Goal: Navigation & Orientation: Find specific page/section

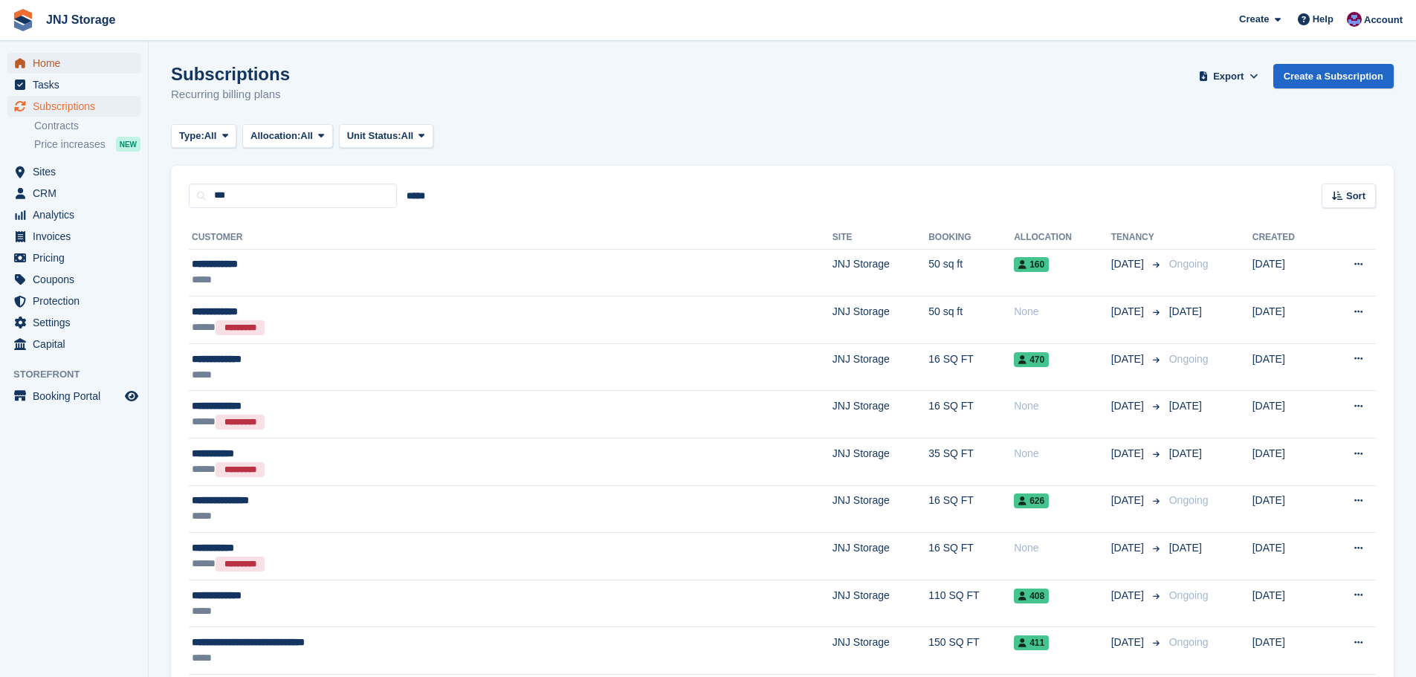
click at [68, 62] on span "Home" at bounding box center [77, 63] width 89 height 21
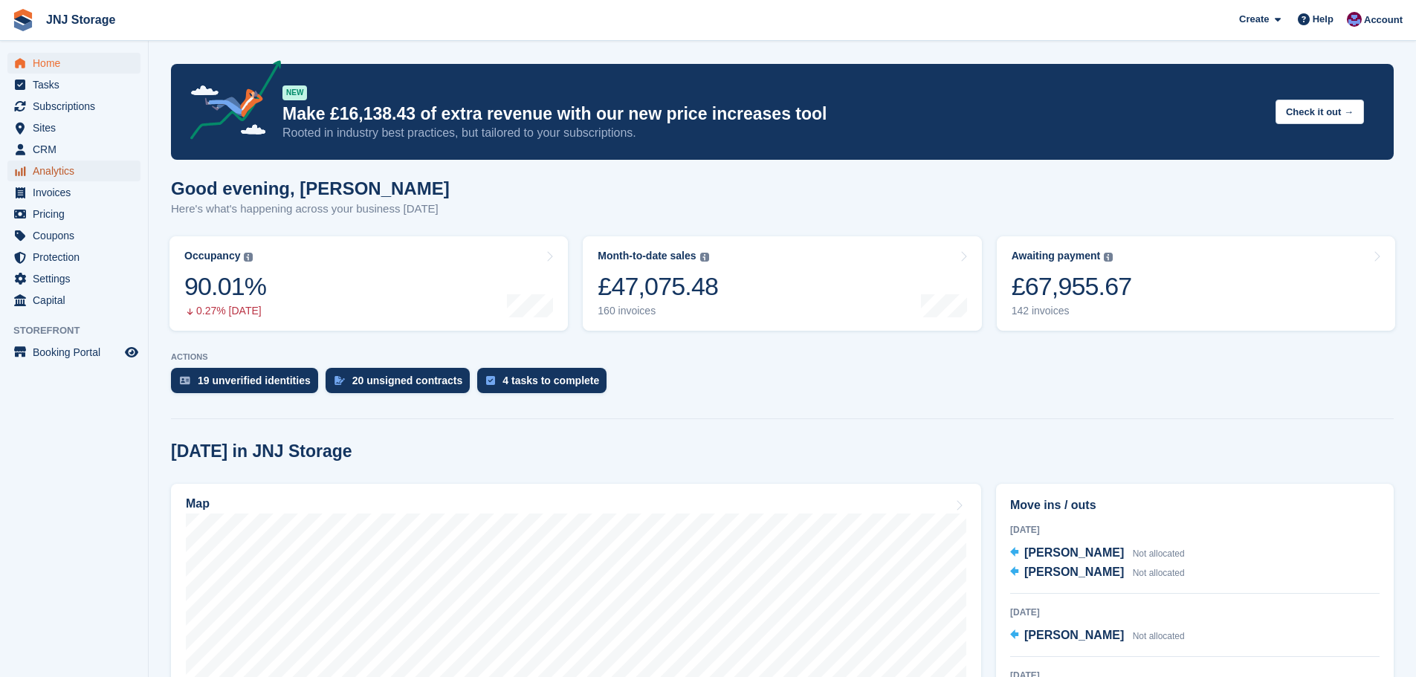
click at [68, 174] on span "Analytics" at bounding box center [77, 171] width 89 height 21
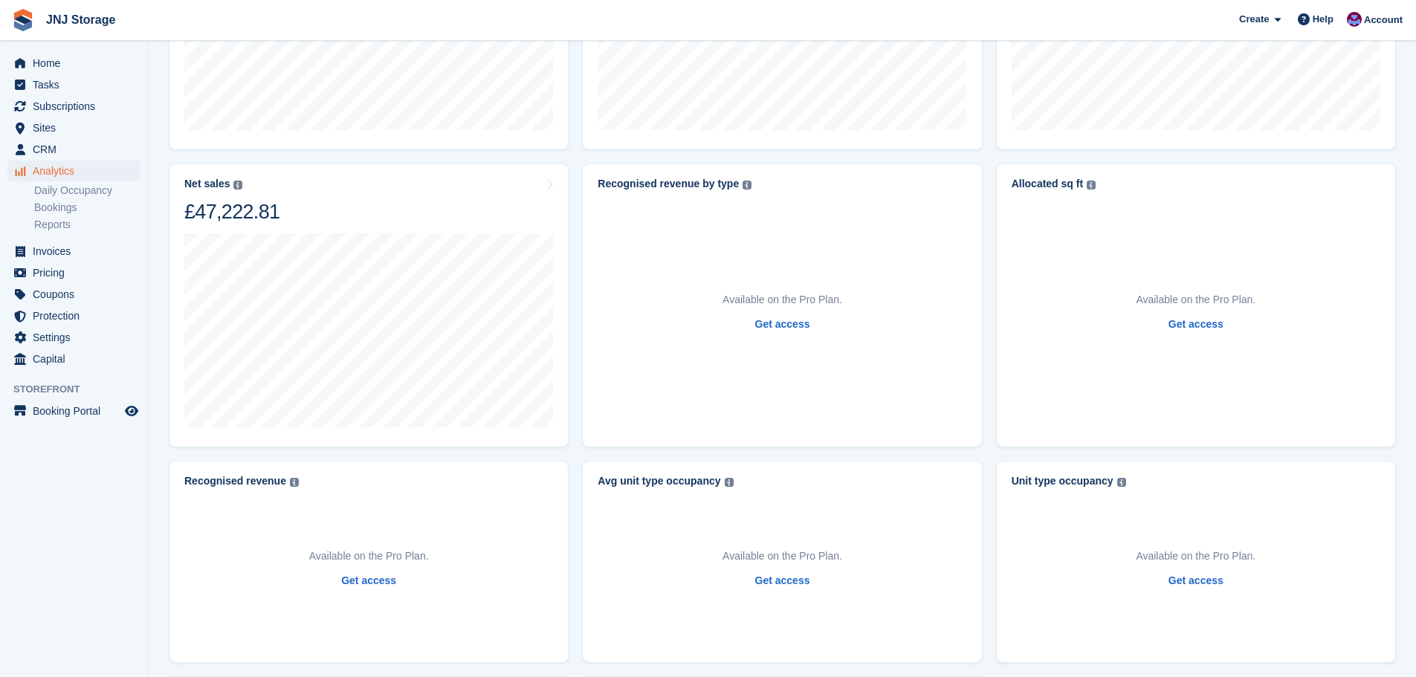
scroll to position [177, 0]
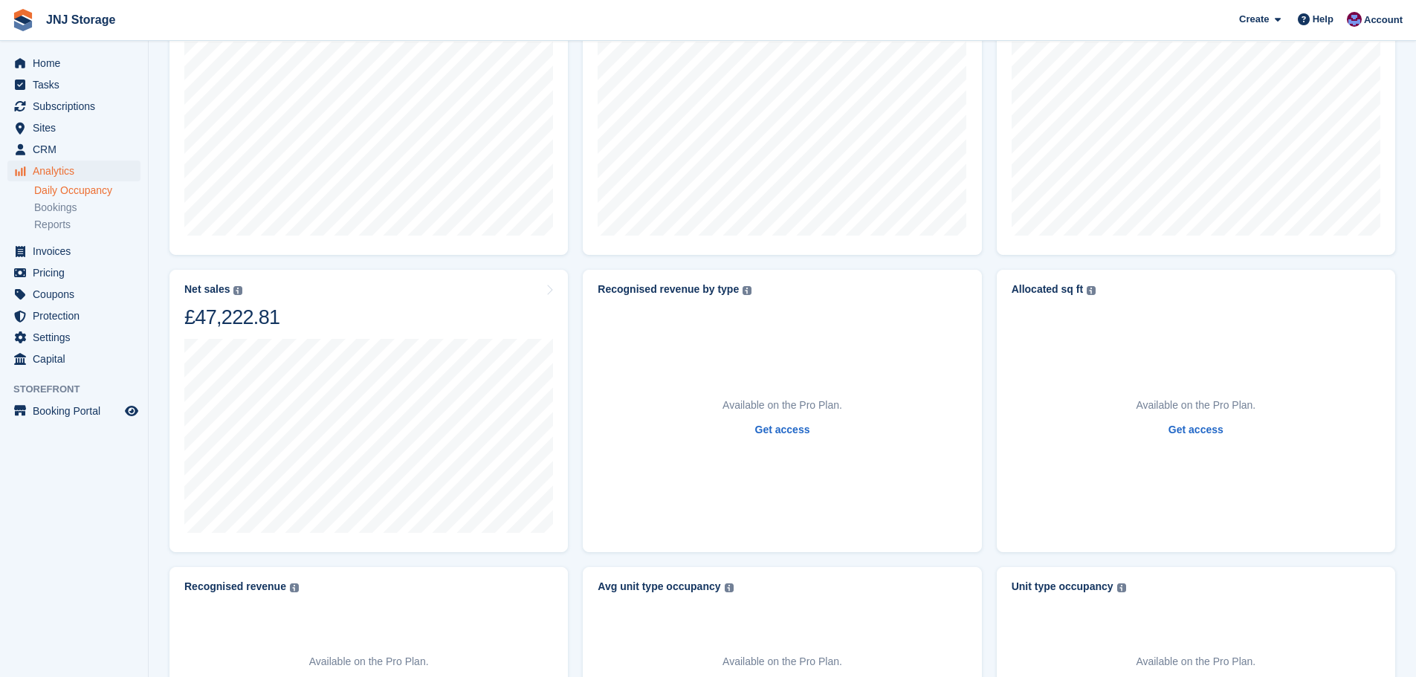
click at [82, 194] on link "Daily Occupancy" at bounding box center [87, 191] width 106 height 14
